Goal: Check status: Check status

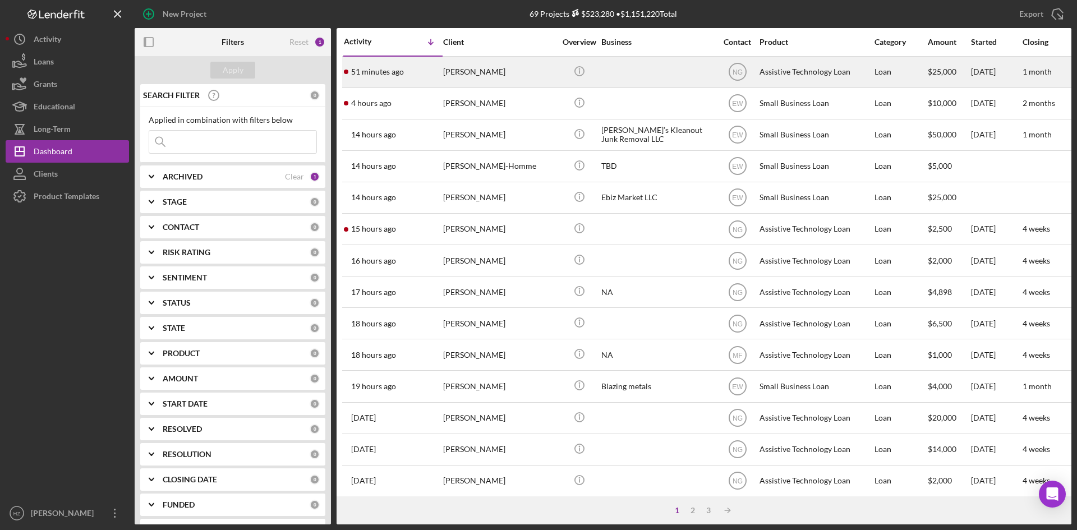
click at [396, 77] on div "51 minutes ago [PERSON_NAME]" at bounding box center [393, 72] width 98 height 30
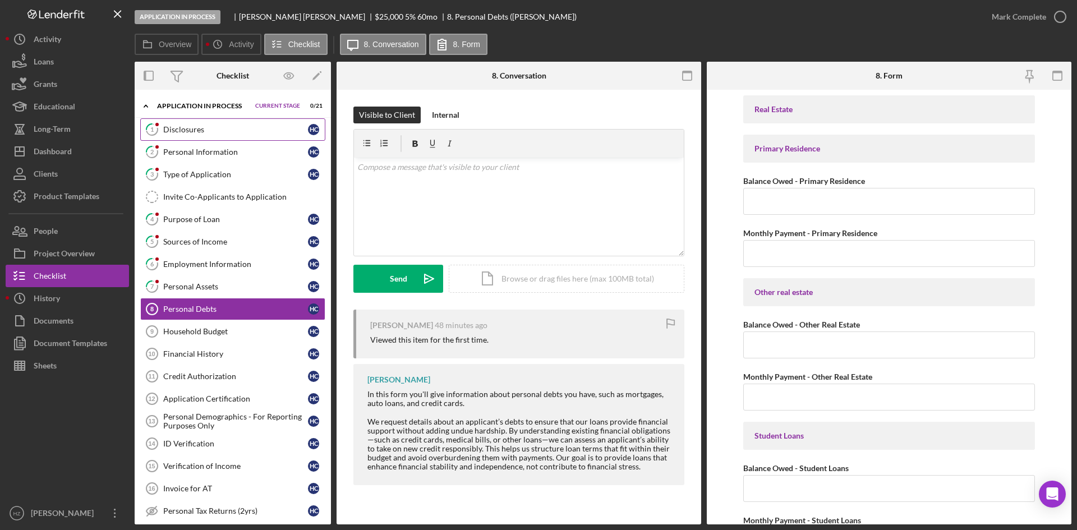
scroll to position [2, 0]
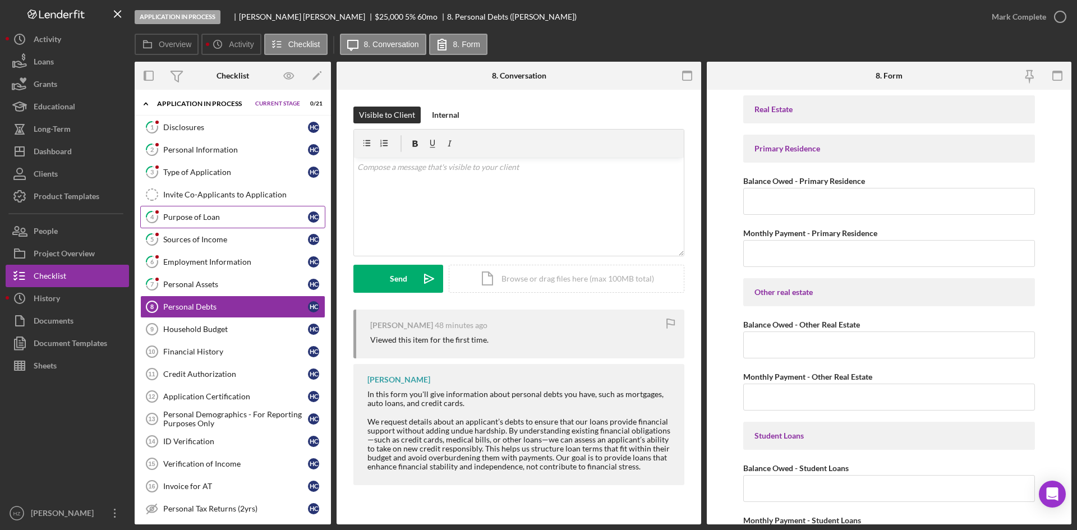
click at [199, 220] on div "Purpose of Loan" at bounding box center [235, 217] width 145 height 9
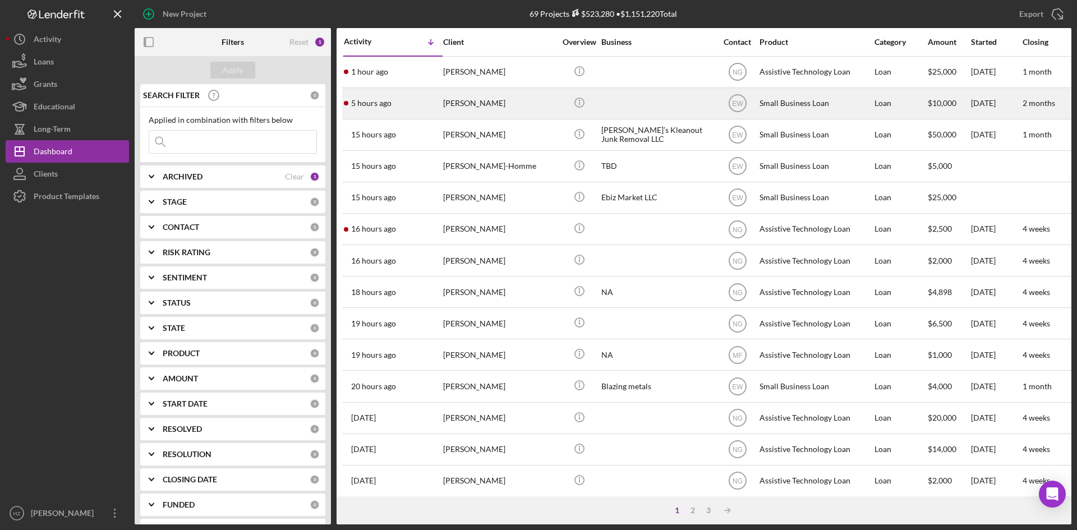
click at [371, 110] on div "5 hours ago [PERSON_NAME]" at bounding box center [393, 104] width 98 height 30
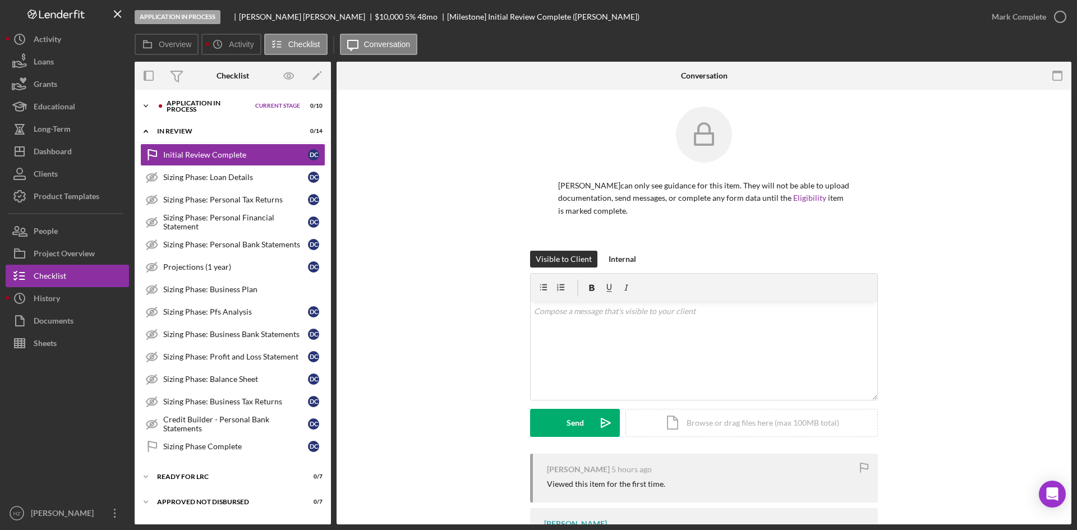
click at [144, 108] on icon "Icon/Expander" at bounding box center [146, 106] width 22 height 22
